Goal: Information Seeking & Learning: Learn about a topic

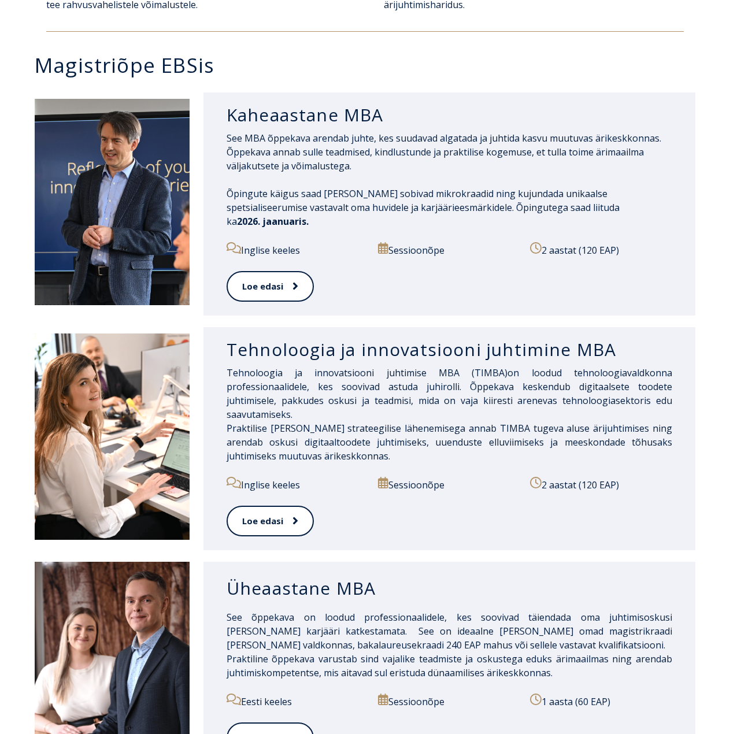
scroll to position [519, 0]
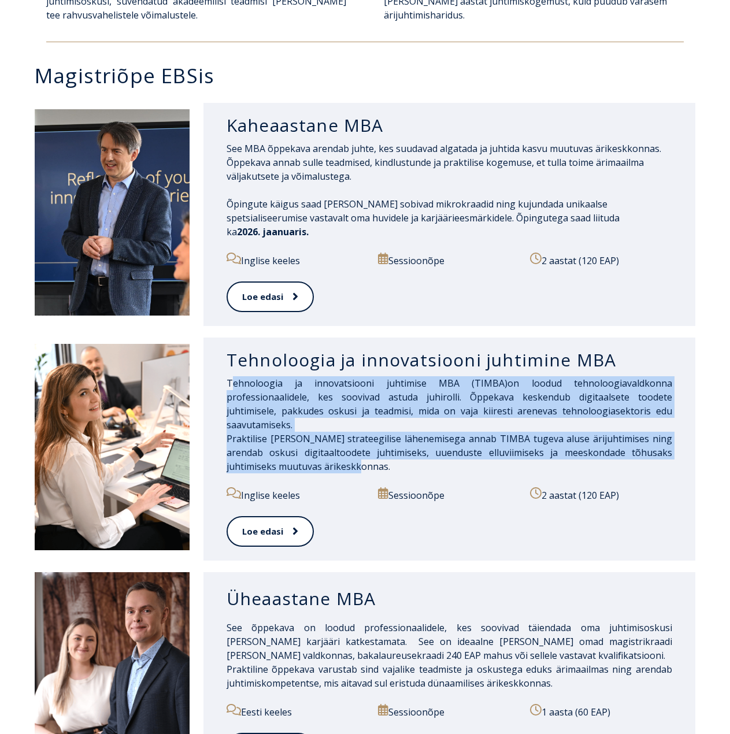
drag, startPoint x: 342, startPoint y: 435, endPoint x: 229, endPoint y: 372, distance: 129.4
click at [229, 376] on p "Tehnoloogia ja innovatsiooni juhtimise MBA (TIMBA) on loodud tehnoloogiavaldkon…" at bounding box center [448, 424] width 445 height 97
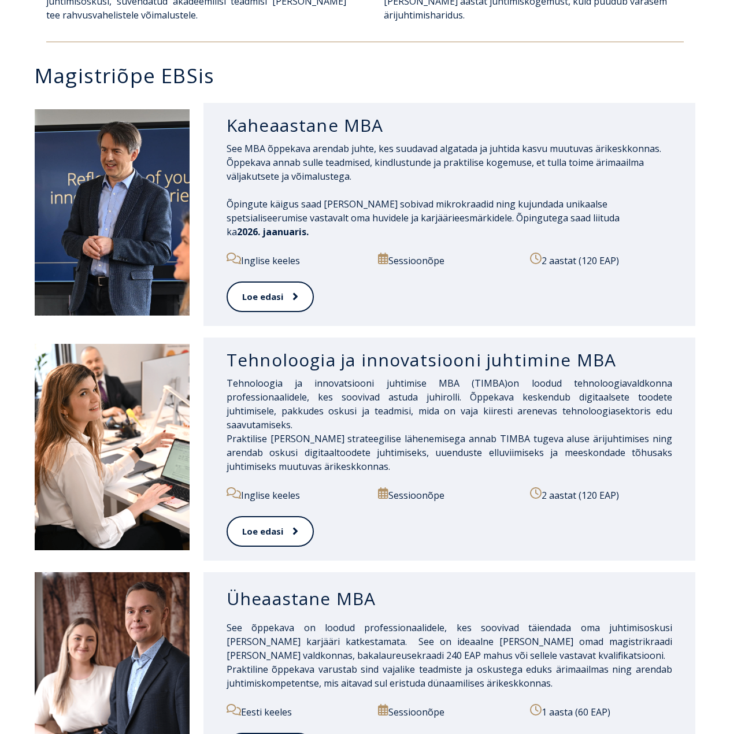
click at [218, 349] on div "Tehnoloogia ja innovatsiooni juhtimine MBA Tehnoloogia ja innovatsiooni juhtimi…" at bounding box center [449, 448] width 492 height 223
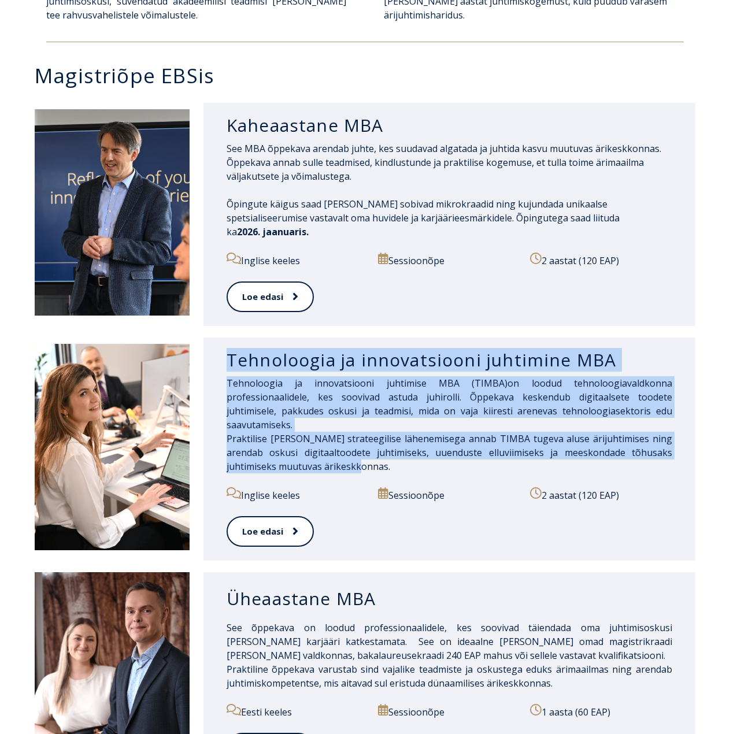
drag, startPoint x: 226, startPoint y: 346, endPoint x: 352, endPoint y: 443, distance: 159.1
click at [352, 443] on div "Tehnoloogia ja innovatsiooni juhtimine MBA Tehnoloogia ja innovatsiooni juhtimi…" at bounding box center [449, 448] width 492 height 223
click at [351, 441] on p "Tehnoloogia ja innovatsiooni juhtimise MBA (TIMBA) on loodud tehnoloogiavaldkon…" at bounding box center [448, 424] width 445 height 97
click at [344, 441] on p "Tehnoloogia ja innovatsiooni juhtimise MBA (TIMBA) on loodud tehnoloogiavaldkon…" at bounding box center [448, 424] width 445 height 97
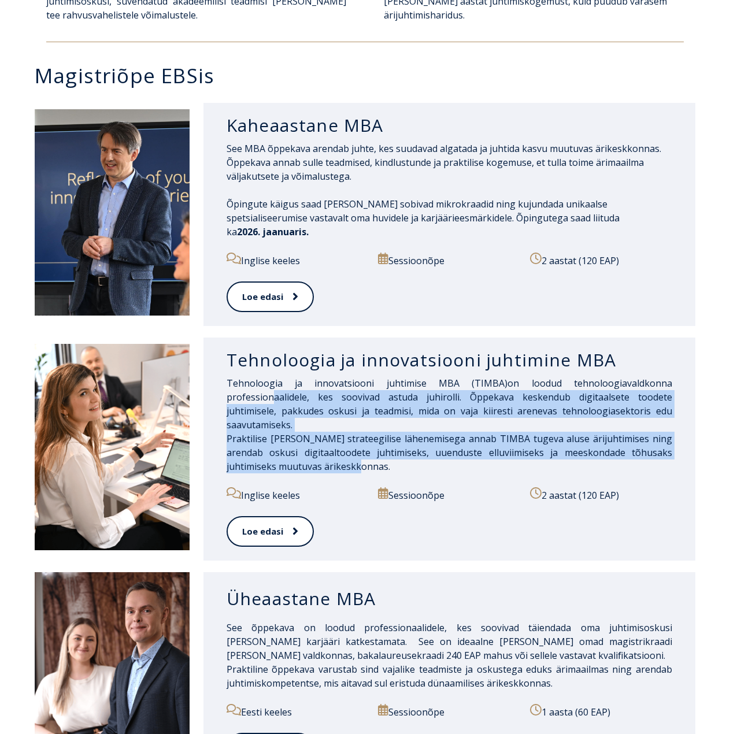
drag, startPoint x: 342, startPoint y: 440, endPoint x: 273, endPoint y: 386, distance: 87.6
click at [273, 386] on p "Tehnoloogia ja innovatsiooni juhtimise MBA (TIMBA) on loodud tehnoloogiavaldkon…" at bounding box center [448, 424] width 445 height 97
click at [273, 386] on span "on loodud tehnoloogiavaldkonna professionaalidele, kes soovivad astuda juhiroll…" at bounding box center [448, 404] width 445 height 54
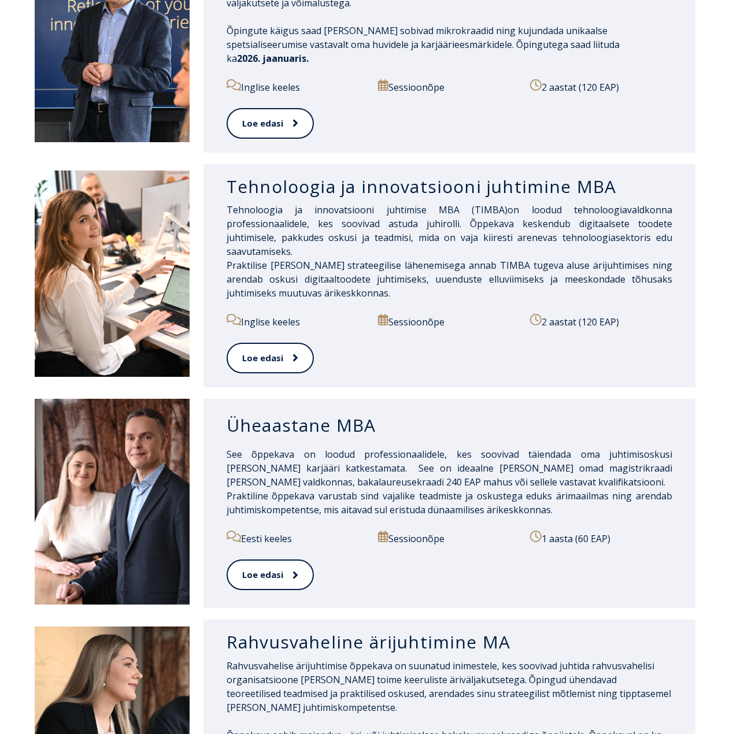
scroll to position [577, 0]
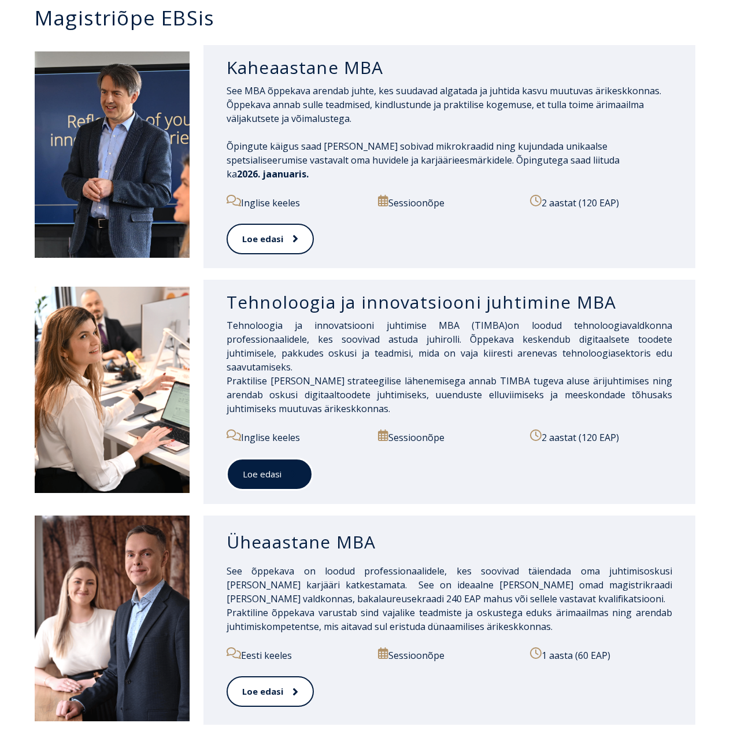
click at [277, 458] on link "Loe edasi" at bounding box center [269, 474] width 86 height 32
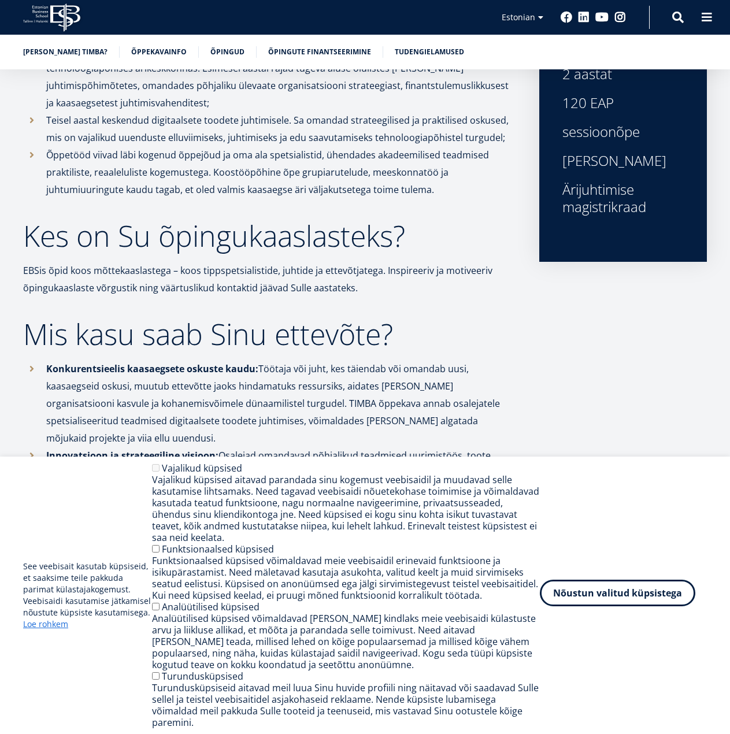
scroll to position [520, 0]
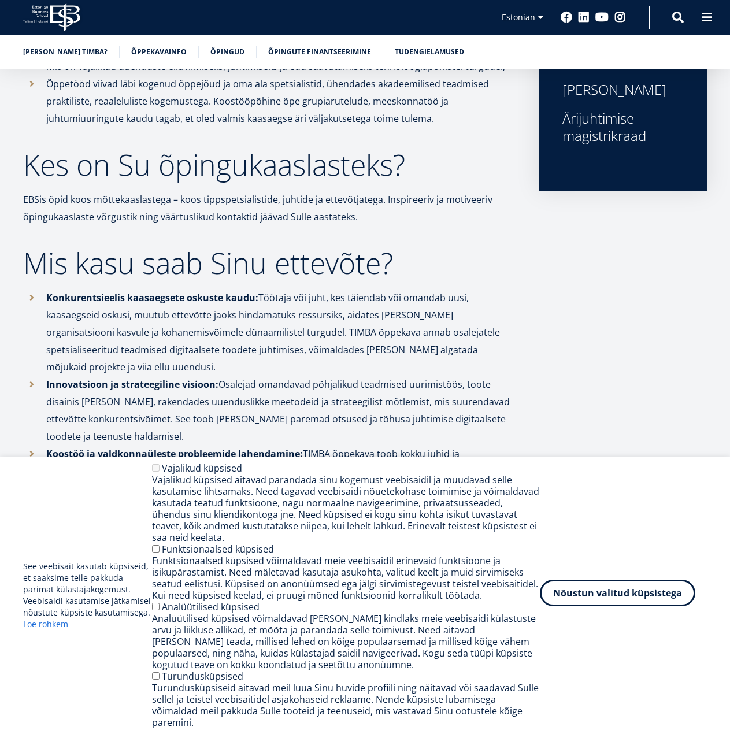
click at [596, 601] on button "Nõustun valitud küpsistega" at bounding box center [617, 593] width 155 height 27
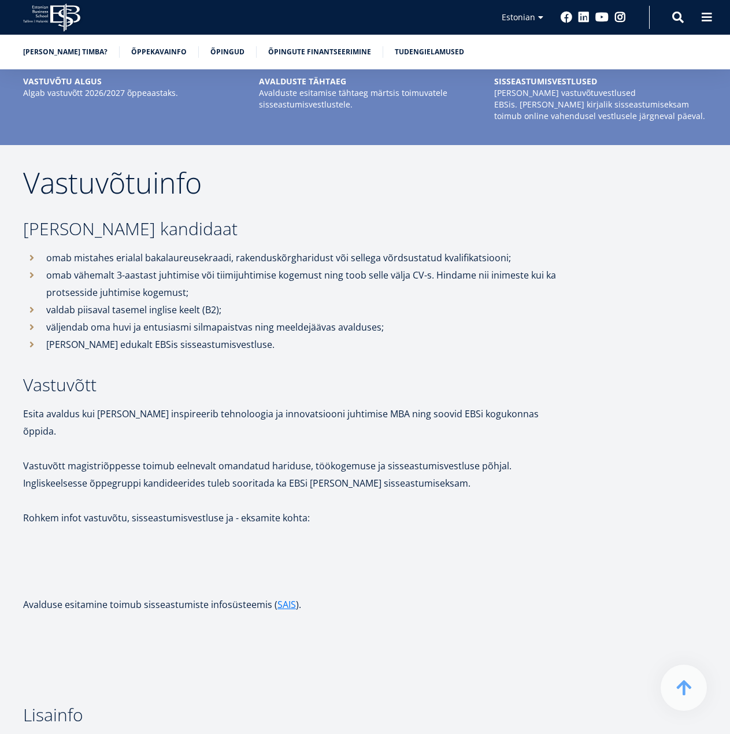
scroll to position [2490, 0]
